Goal: Check status: Check status

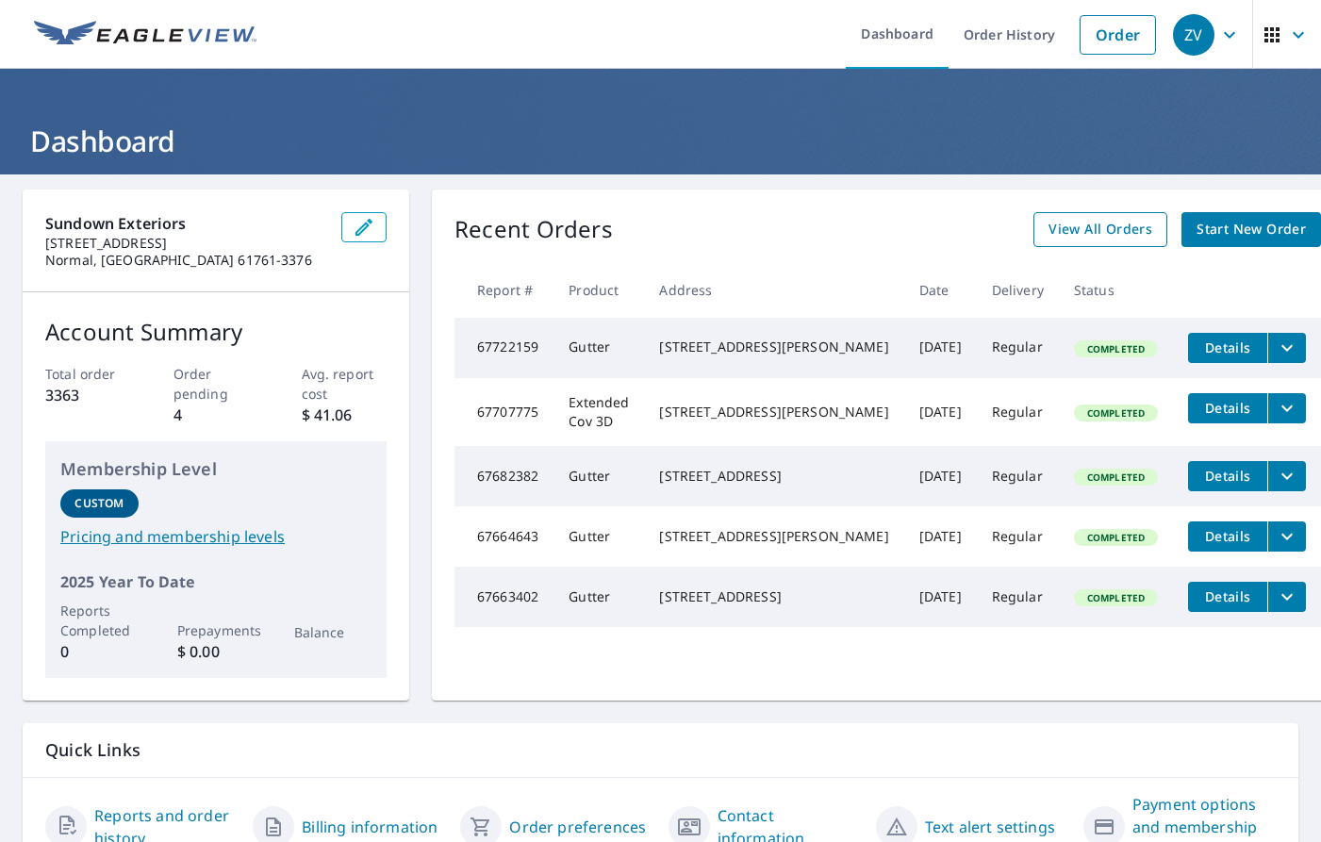
click at [1049, 234] on span "View All Orders" at bounding box center [1101, 230] width 104 height 24
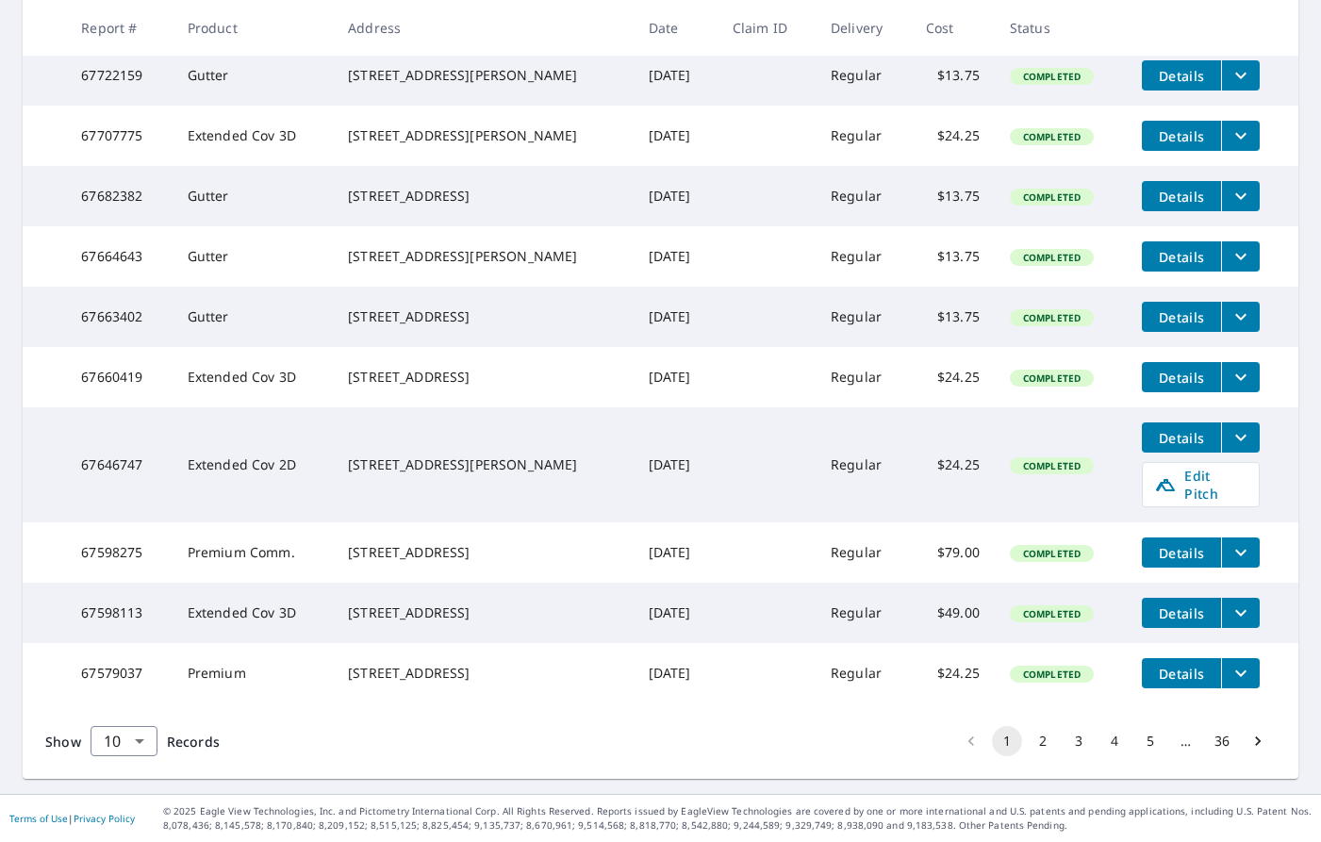
scroll to position [427, 0]
click at [1028, 732] on button "2" at bounding box center [1043, 741] width 30 height 30
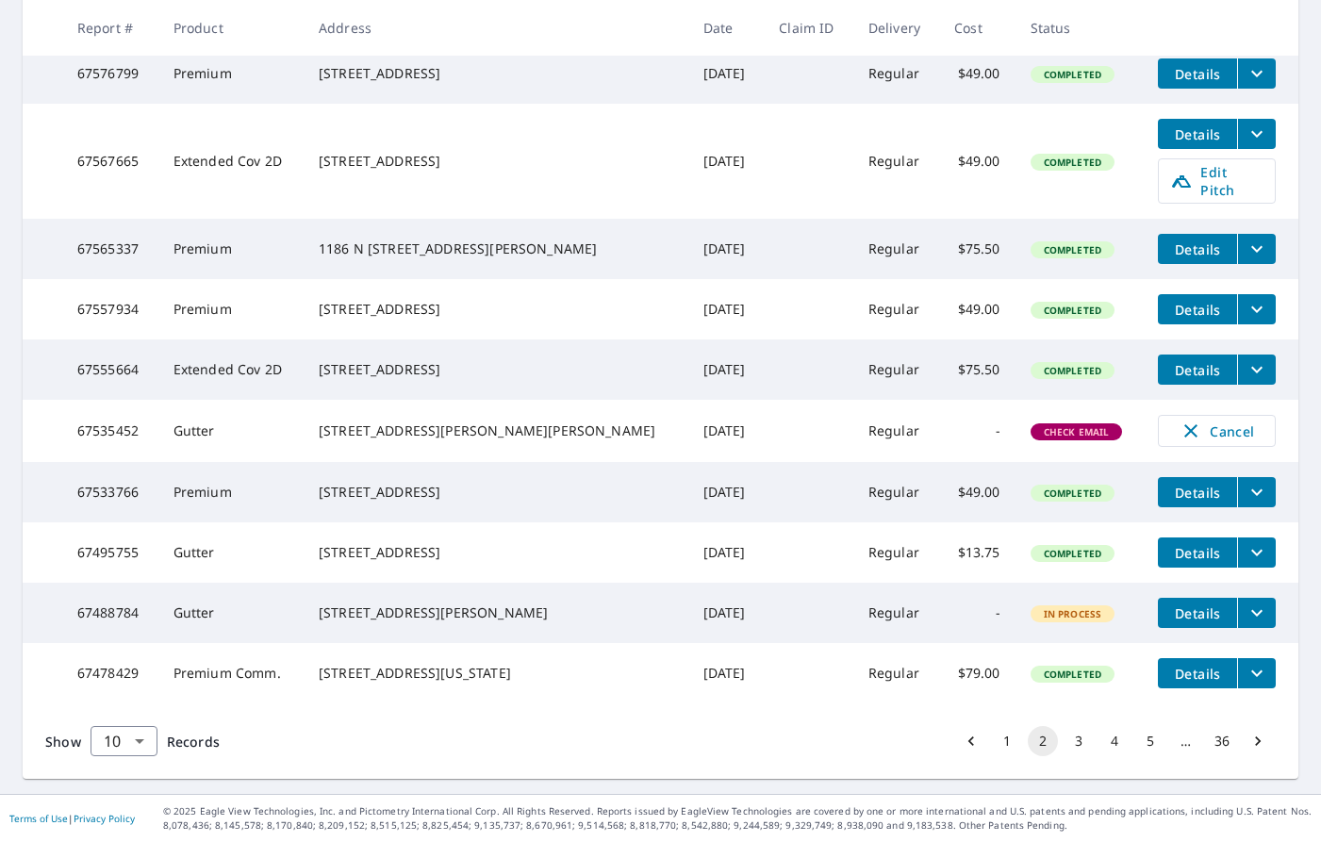
scroll to position [427, 0]
click at [1064, 739] on button "3" at bounding box center [1079, 741] width 30 height 30
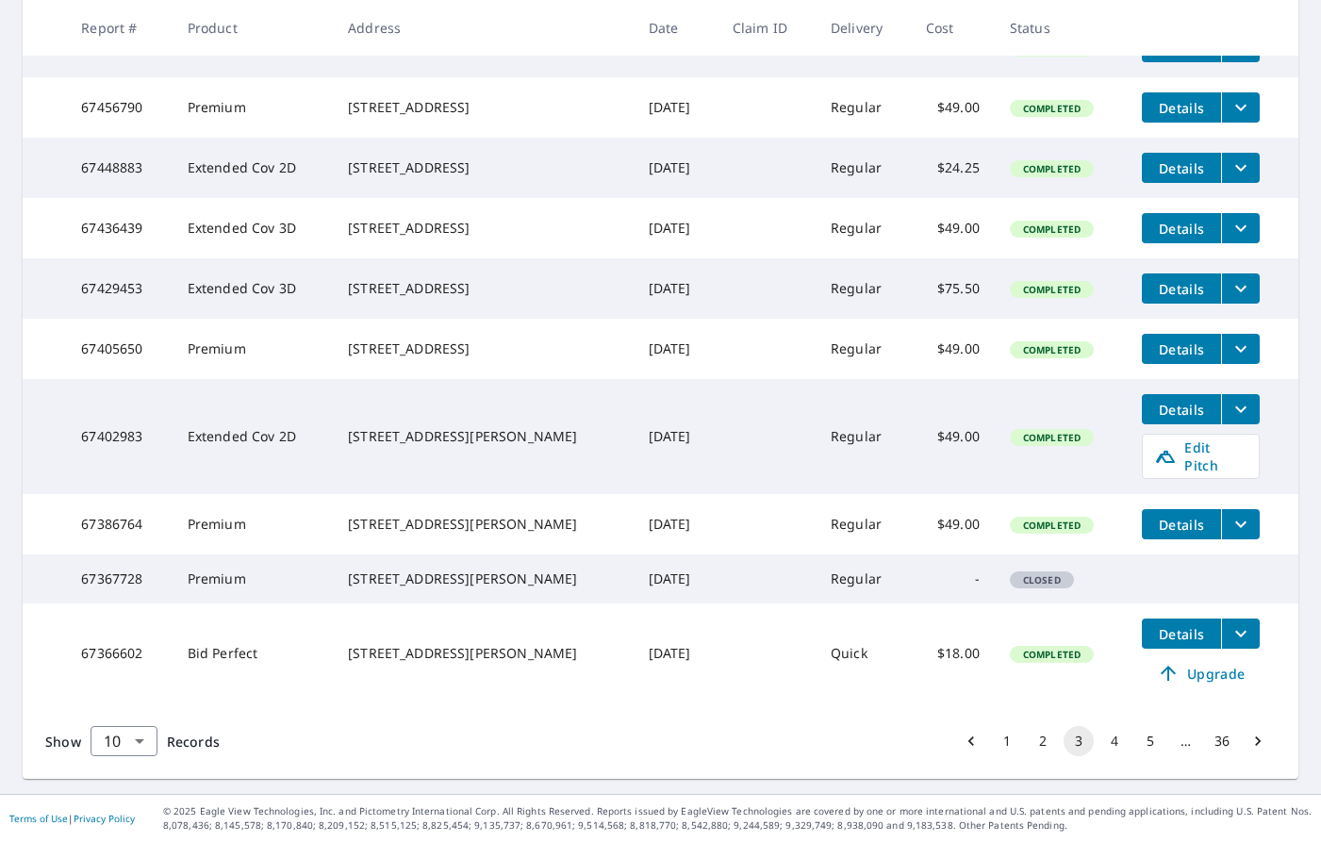
scroll to position [459, 0]
click at [1101, 744] on button "4" at bounding box center [1114, 741] width 30 height 30
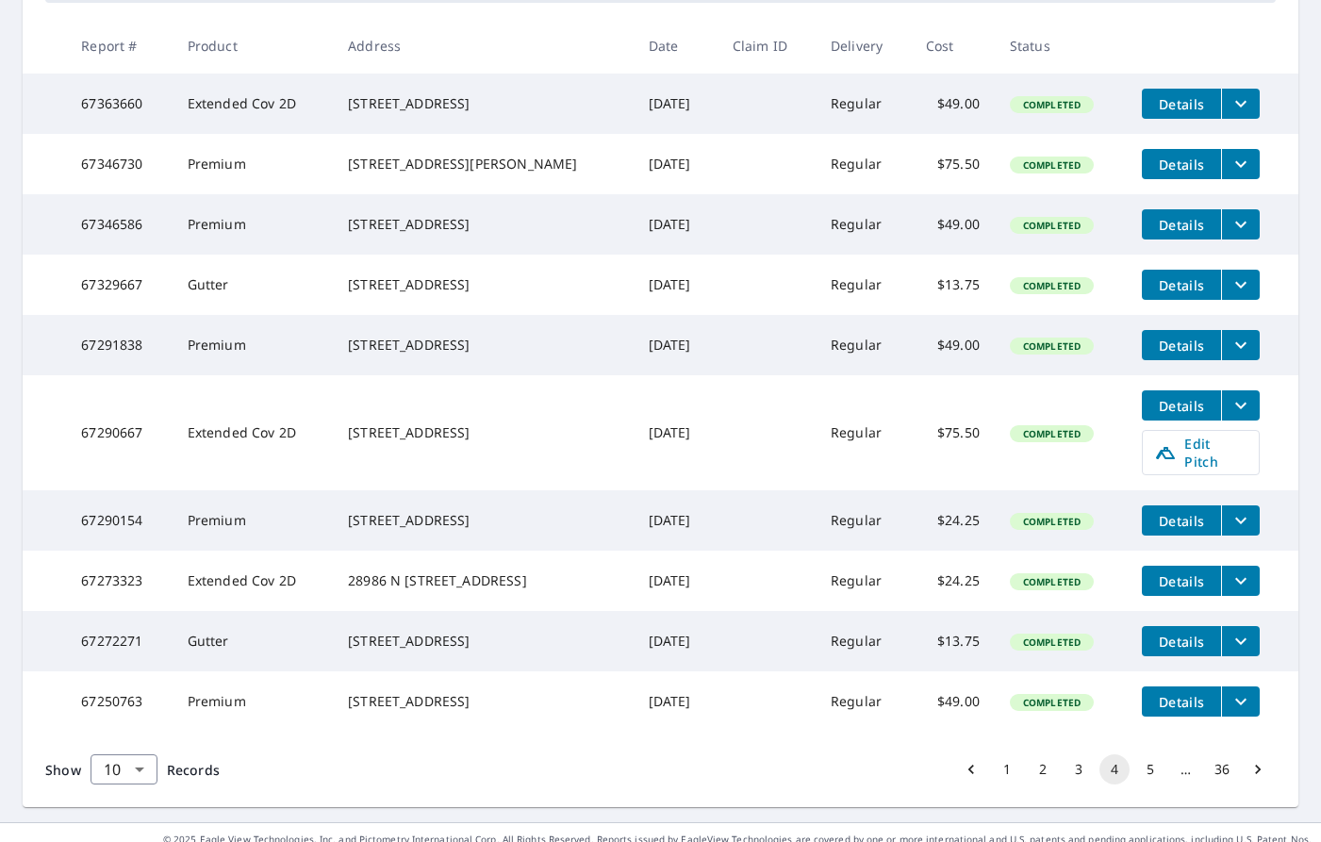
scroll to position [377, 0]
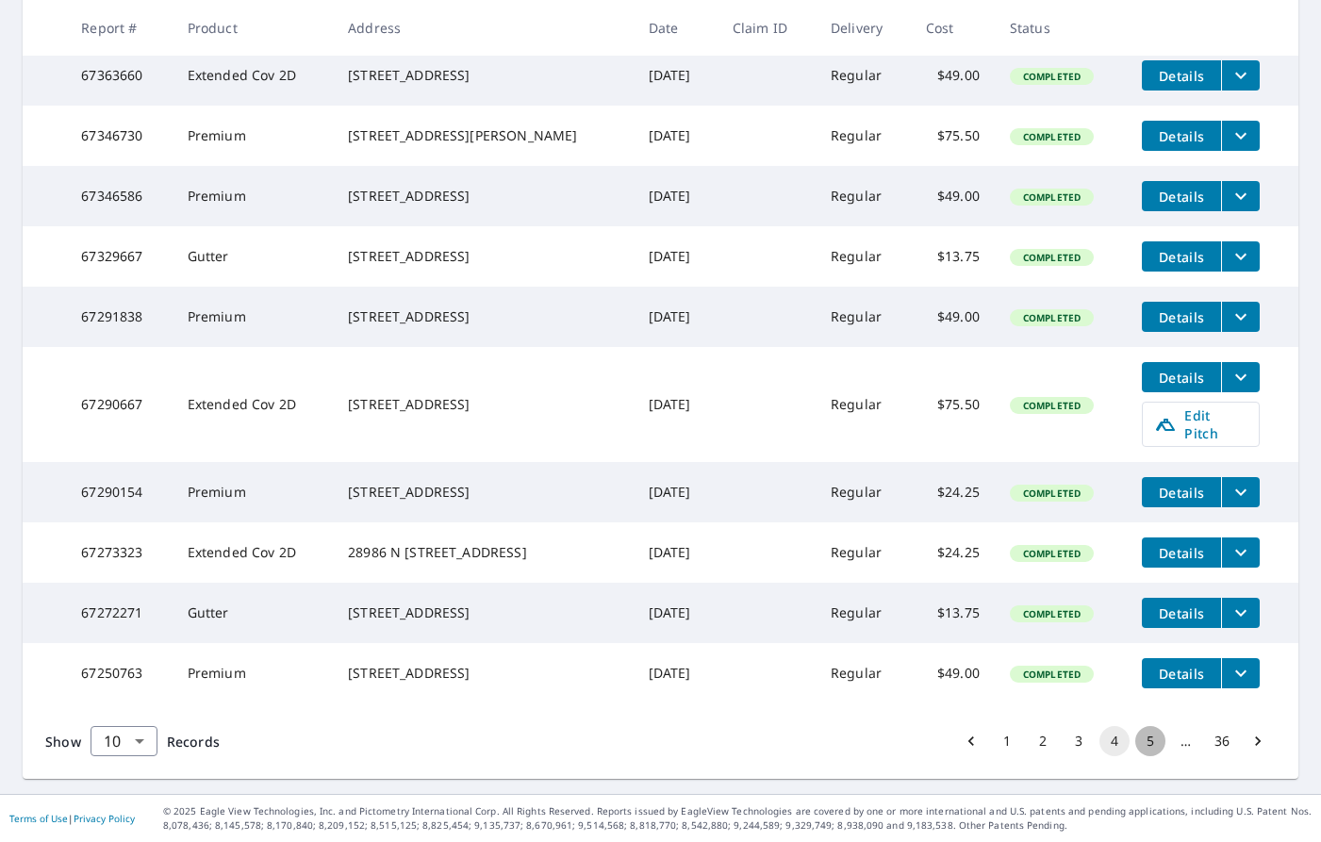
click at [1138, 756] on button "5" at bounding box center [1150, 741] width 30 height 30
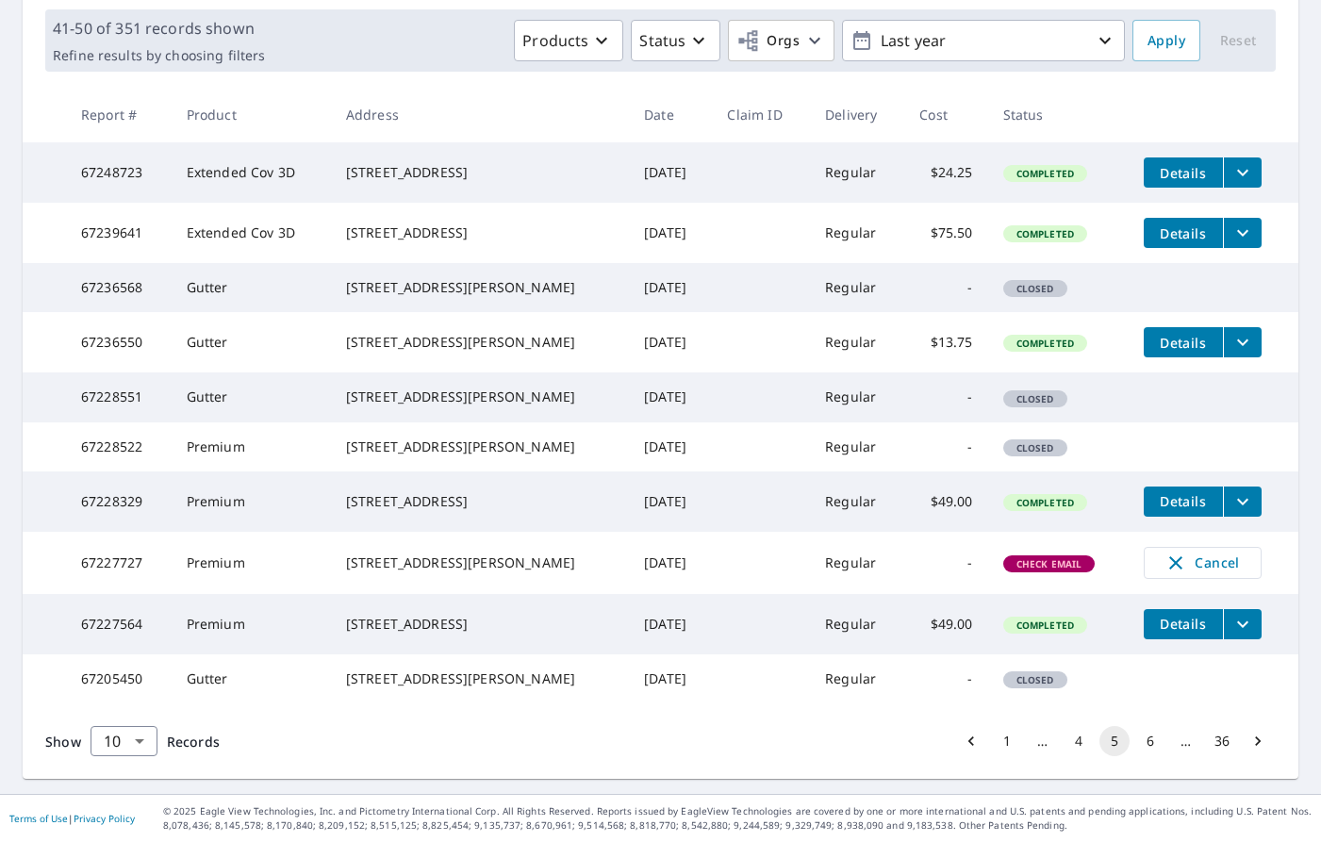
scroll to position [393, 0]
click at [994, 747] on button "1" at bounding box center [1007, 741] width 30 height 30
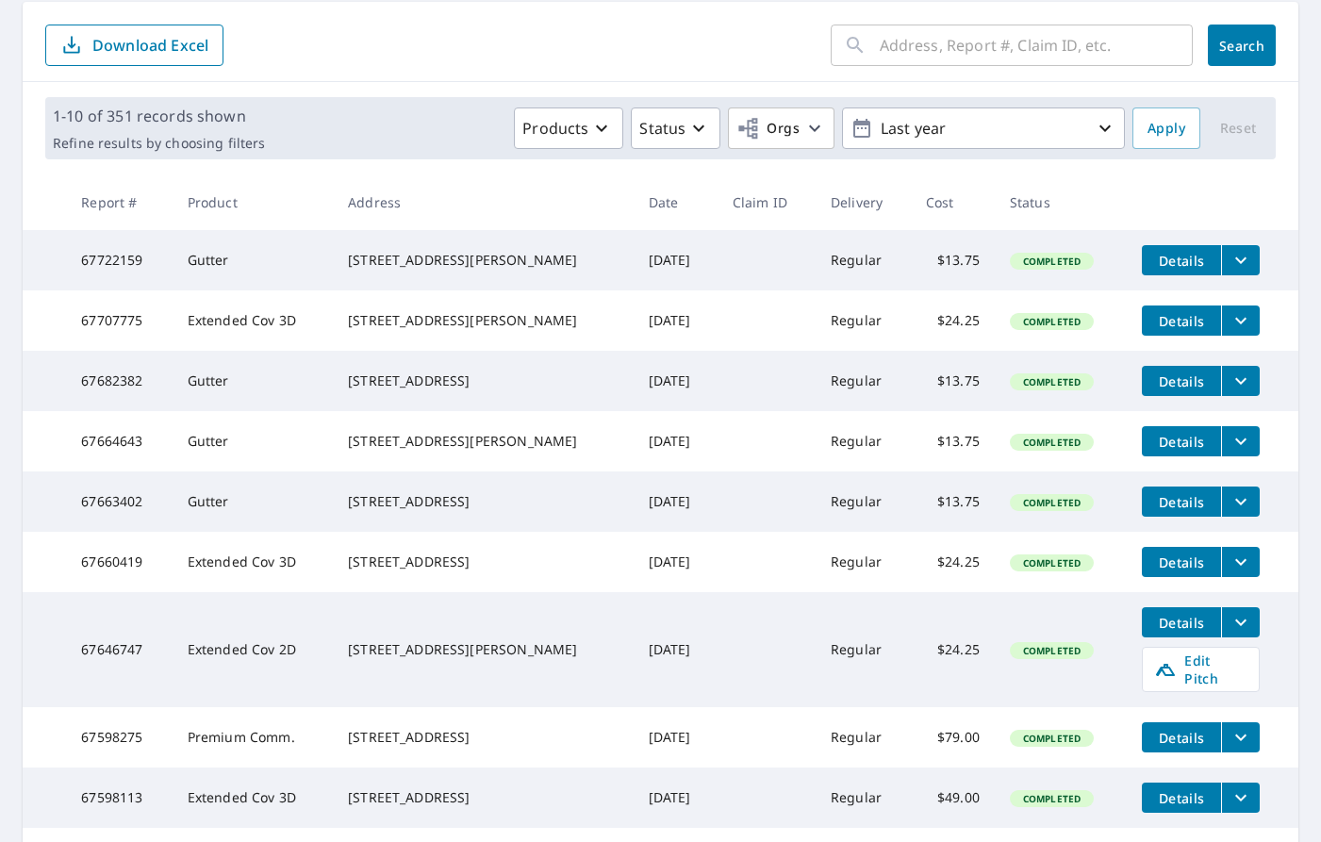
scroll to position [189, 0]
